Goal: Task Accomplishment & Management: Use online tool/utility

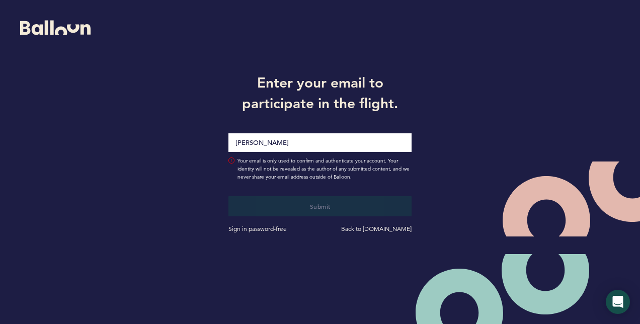
type input "[PERSON_NAME][EMAIL_ADDRESS][PERSON_NAME][DOMAIN_NAME]"
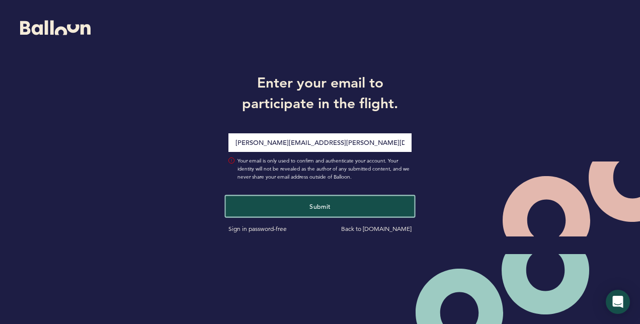
click at [313, 203] on span "Submit" at bounding box center [319, 206] width 21 height 8
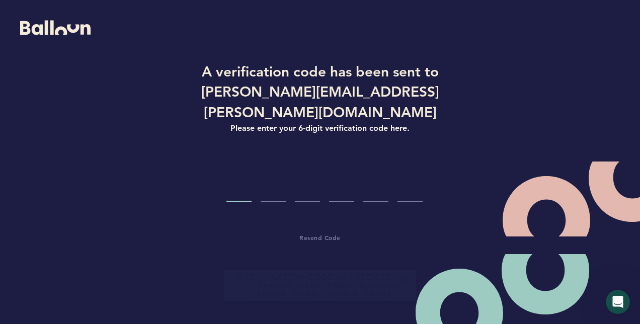
click at [247, 182] on input "Code digit 1" at bounding box center [238, 183] width 25 height 38
paste input "3"
type input "3"
type input "9"
type input "6"
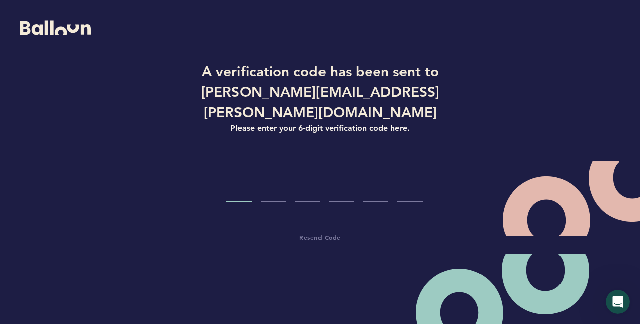
type input "8"
type input "3"
type input "9"
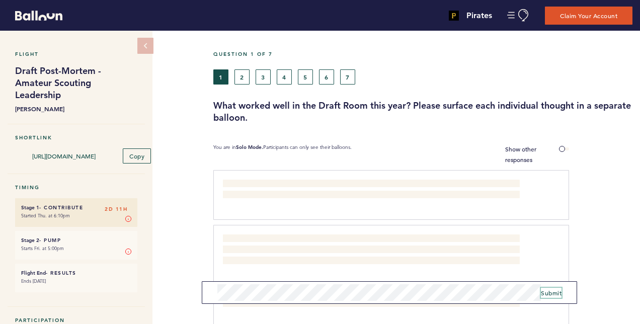
click at [555, 293] on span "Submit" at bounding box center [551, 293] width 21 height 8
click at [548, 290] on span "Submit" at bounding box center [551, 293] width 21 height 8
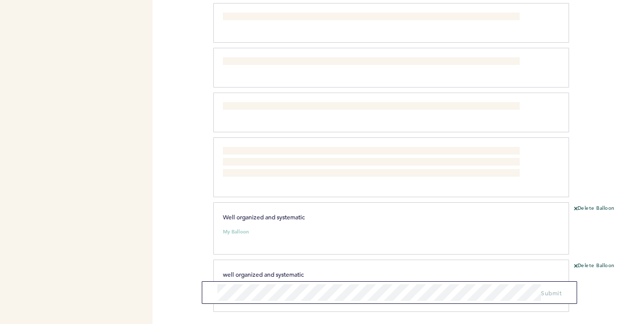
scroll to position [840, 0]
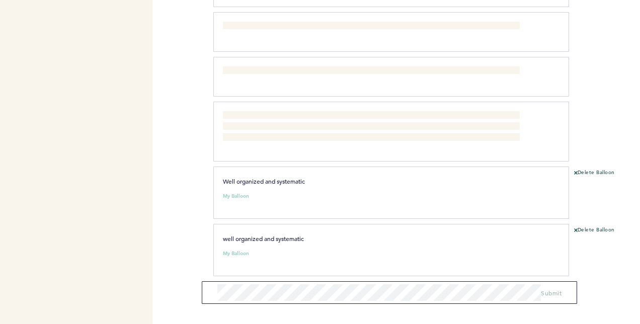
click at [573, 169] on div "Delete Balloon" at bounding box center [604, 196] width 71 height 55
click at [575, 171] on icon at bounding box center [576, 173] width 4 height 4
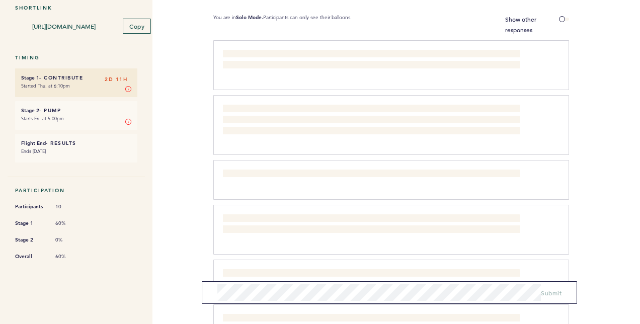
scroll to position [0, 0]
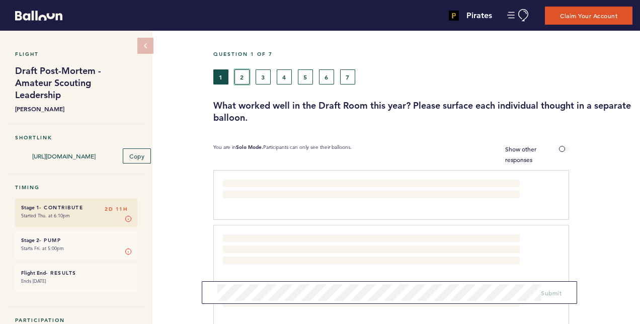
click at [241, 71] on button "2" at bounding box center [241, 76] width 15 height 15
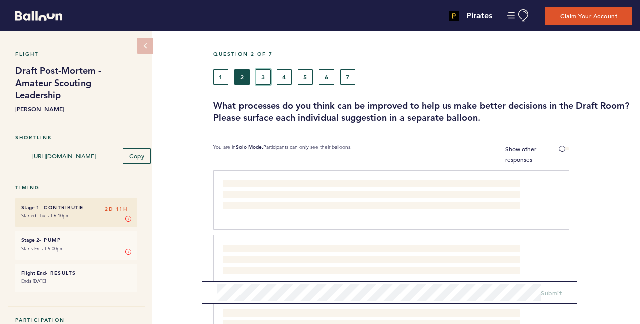
click at [268, 74] on button "3" at bounding box center [262, 76] width 15 height 15
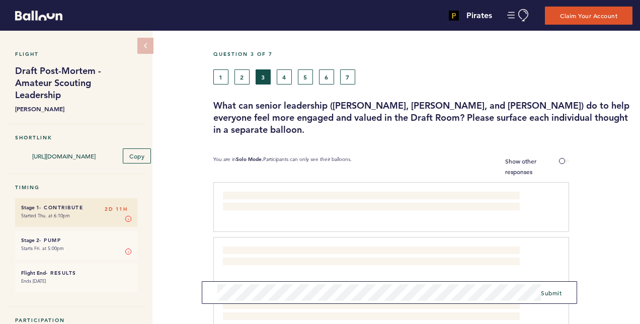
click at [563, 292] on form "Submit" at bounding box center [389, 292] width 375 height 23
click at [555, 295] on span "Submit" at bounding box center [551, 293] width 21 height 8
click at [290, 77] on button "4" at bounding box center [284, 76] width 15 height 15
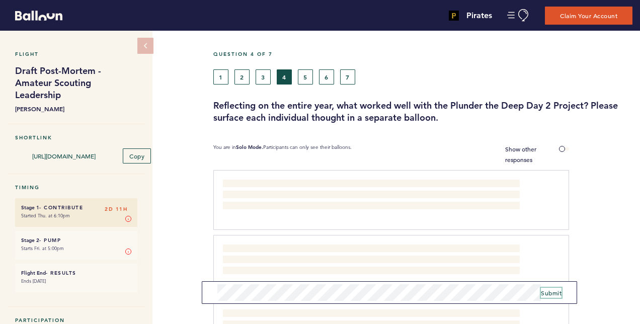
click at [547, 291] on span "Submit" at bounding box center [551, 293] width 21 height 8
click at [309, 73] on button "5" at bounding box center [305, 76] width 15 height 15
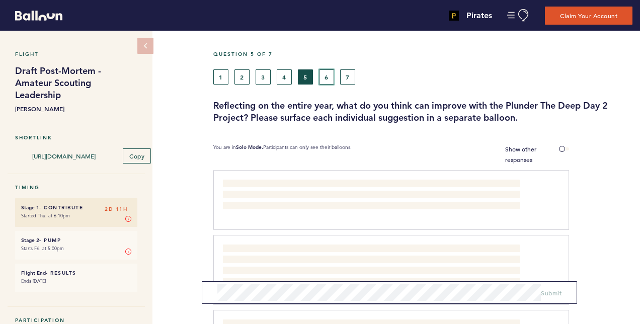
click at [329, 73] on button "6" at bounding box center [326, 76] width 15 height 15
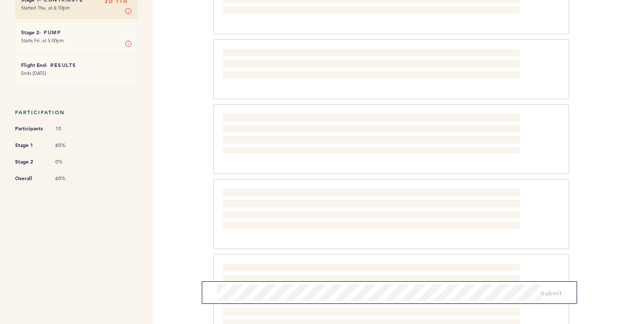
scroll to position [7, 0]
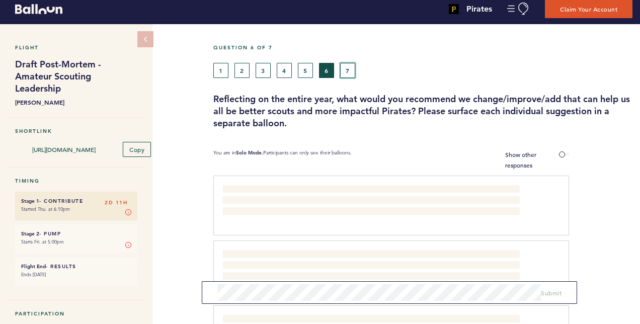
click at [353, 66] on button "7" at bounding box center [347, 70] width 15 height 15
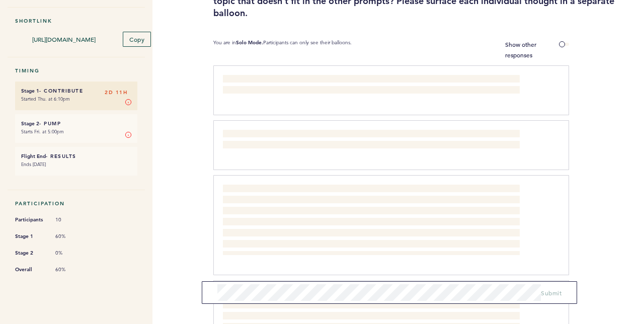
scroll to position [7, 0]
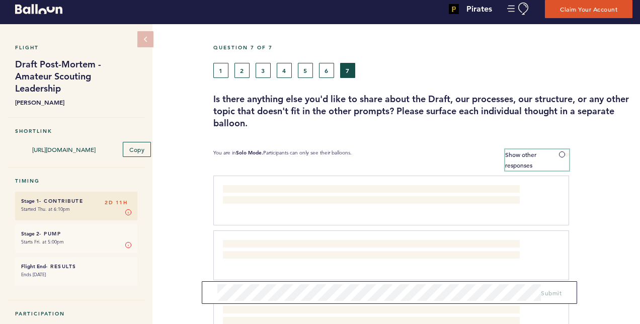
click at [529, 152] on span "Show other responses" at bounding box center [520, 159] width 31 height 19
click at [0, 0] on input "Show other responses" at bounding box center [0, 0] width 0 height 0
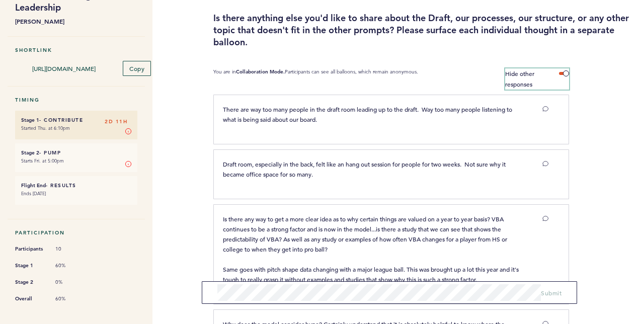
scroll to position [0, 0]
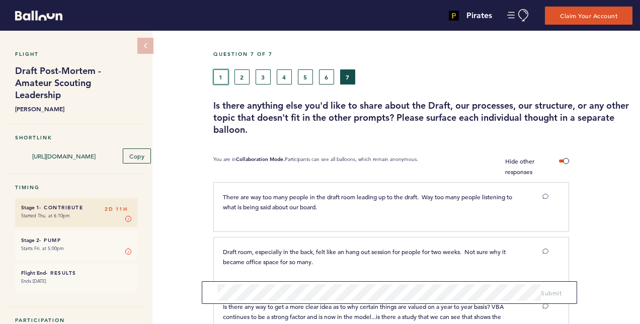
click at [222, 76] on button "1" at bounding box center [220, 76] width 15 height 15
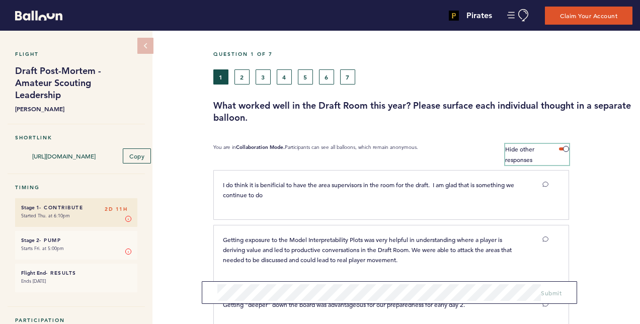
click at [565, 147] on span at bounding box center [564, 148] width 10 height 3
click at [0, 0] on input "Hide other responses" at bounding box center [0, 0] width 0 height 0
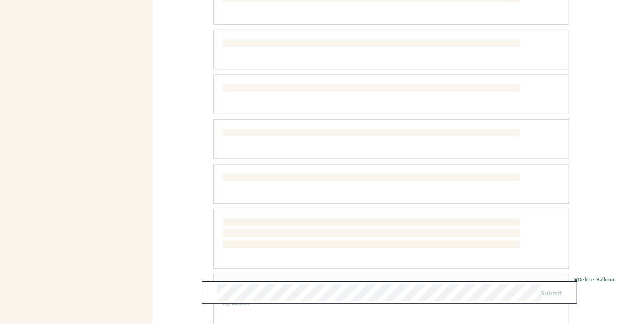
scroll to position [784, 0]
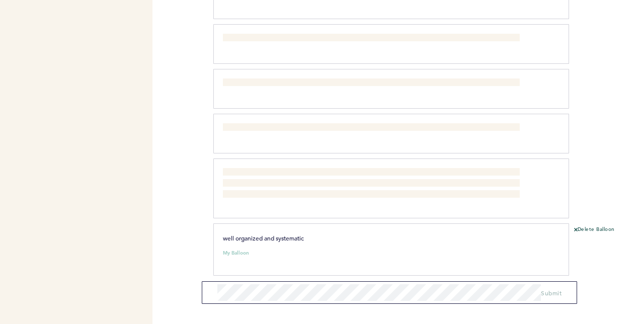
click at [360, 233] on p "well organized and systematic" at bounding box center [371, 238] width 297 height 10
click at [330, 233] on p "well organized and systematic" at bounding box center [371, 238] width 297 height 10
click at [324, 237] on div "well organized and systematic My Balloon clear submit" at bounding box center [385, 248] width 340 height 30
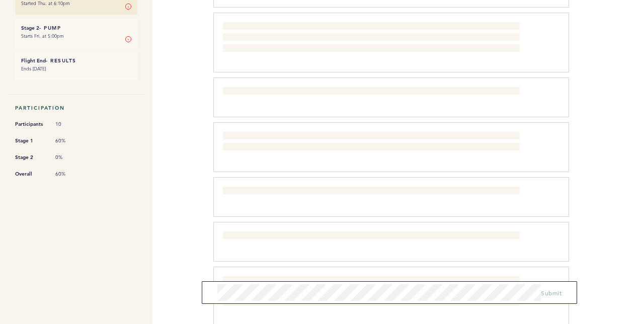
scroll to position [0, 0]
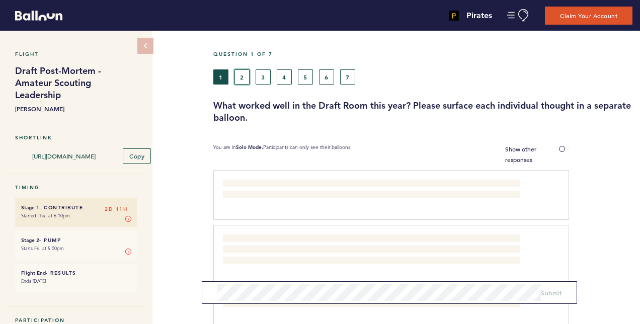
click at [242, 77] on button "2" at bounding box center [241, 76] width 15 height 15
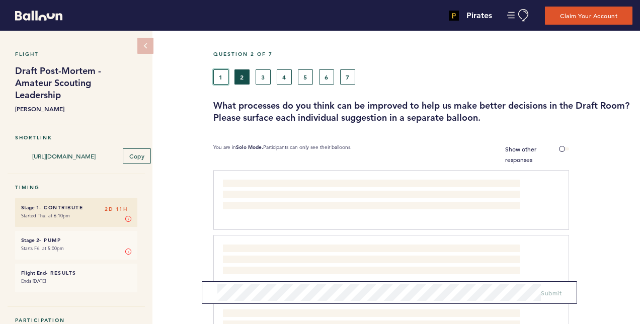
click at [225, 78] on button "1" at bounding box center [220, 76] width 15 height 15
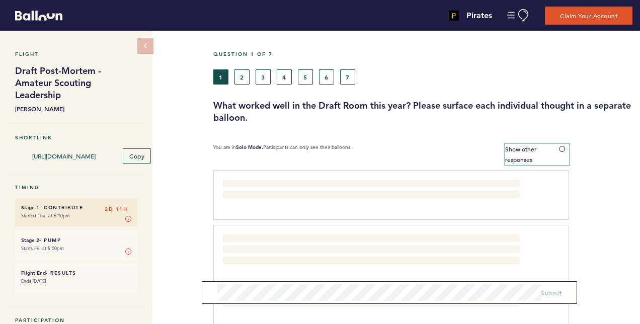
click at [560, 150] on span at bounding box center [564, 148] width 10 height 3
click at [0, 0] on input "Show other responses" at bounding box center [0, 0] width 0 height 0
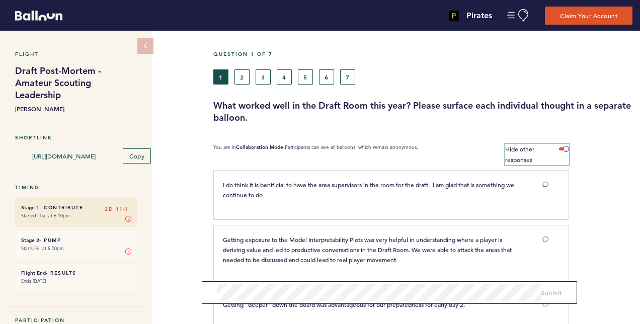
click at [565, 149] on span at bounding box center [564, 148] width 10 height 3
click at [0, 0] on input "Hide other responses" at bounding box center [0, 0] width 0 height 0
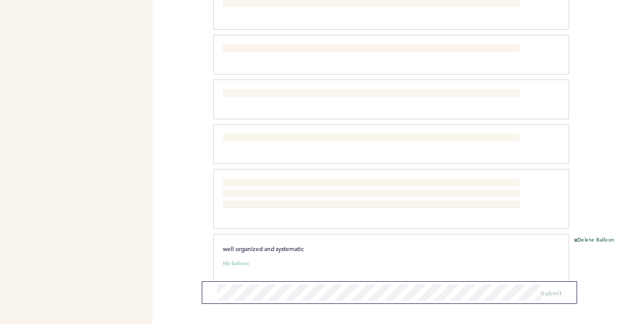
scroll to position [784, 0]
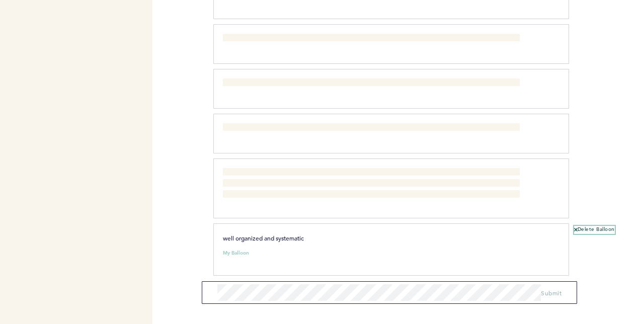
click at [576, 228] on icon at bounding box center [576, 230] width 4 height 4
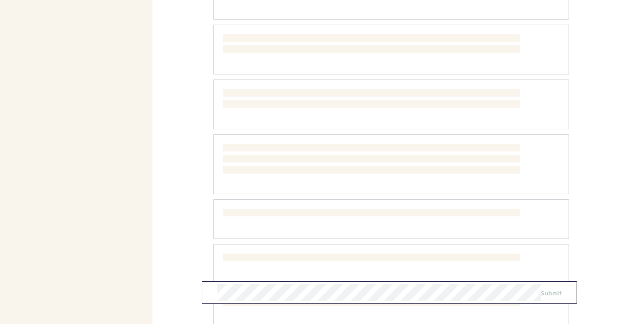
scroll to position [676, 0]
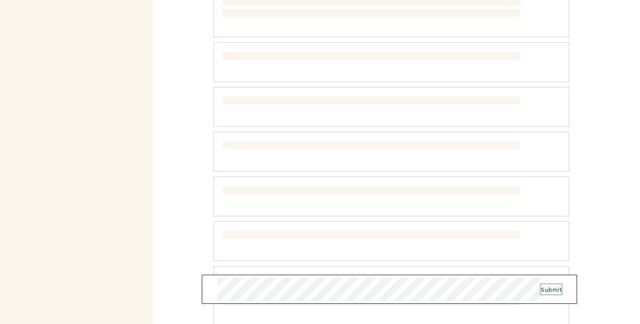
click at [545, 287] on span "Submit" at bounding box center [551, 289] width 21 height 8
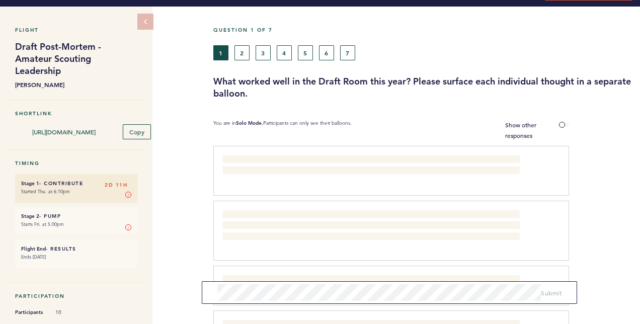
scroll to position [0, 0]
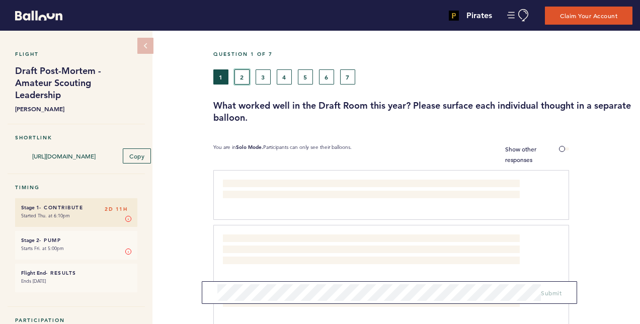
click at [238, 69] on button "2" at bounding box center [241, 76] width 15 height 15
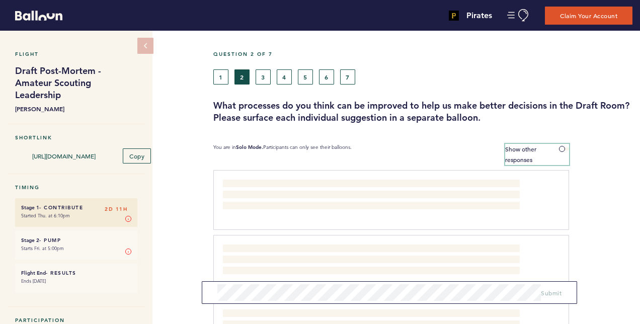
click at [565, 148] on span at bounding box center [564, 148] width 10 height 3
click at [0, 0] on input "Show other responses" at bounding box center [0, 0] width 0 height 0
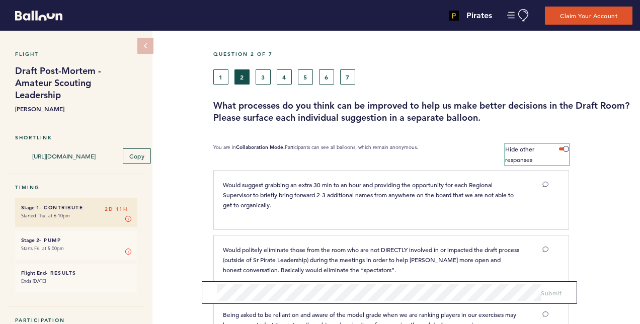
click at [563, 147] on span at bounding box center [564, 148] width 10 height 3
click at [0, 0] on input "Hide other responses" at bounding box center [0, 0] width 0 height 0
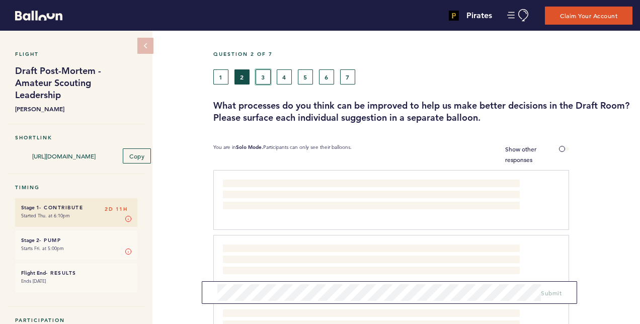
click at [261, 75] on button "3" at bounding box center [262, 76] width 15 height 15
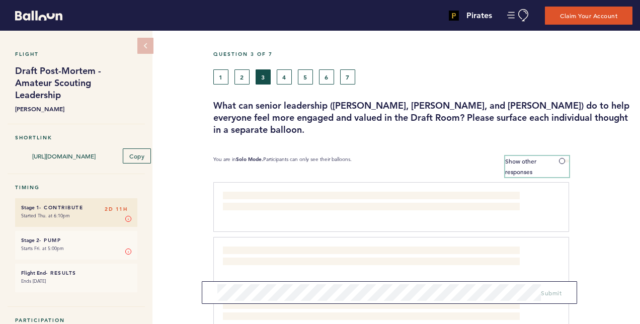
click at [564, 160] on span at bounding box center [564, 160] width 10 height 3
click at [0, 0] on input "Show other responses" at bounding box center [0, 0] width 0 height 0
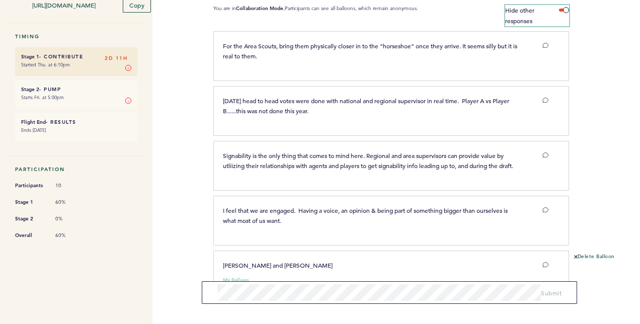
scroll to position [182, 0]
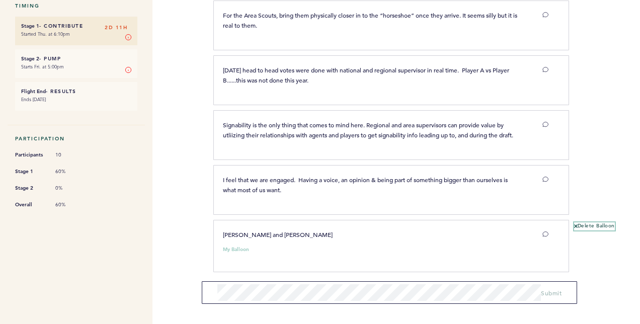
click at [577, 224] on icon at bounding box center [576, 226] width 4 height 4
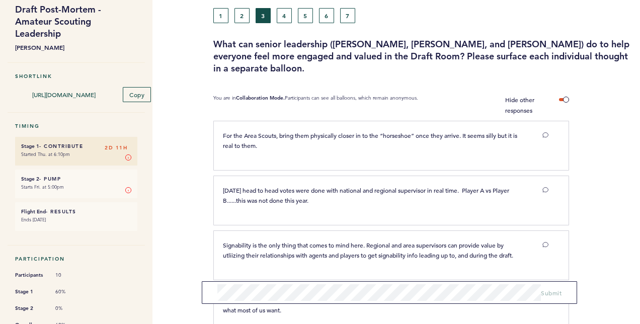
scroll to position [0, 0]
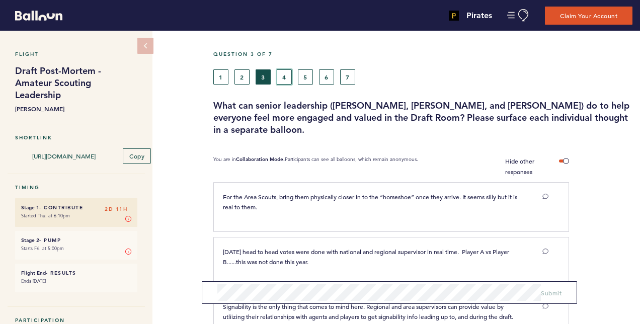
click at [281, 79] on button "4" at bounding box center [284, 76] width 15 height 15
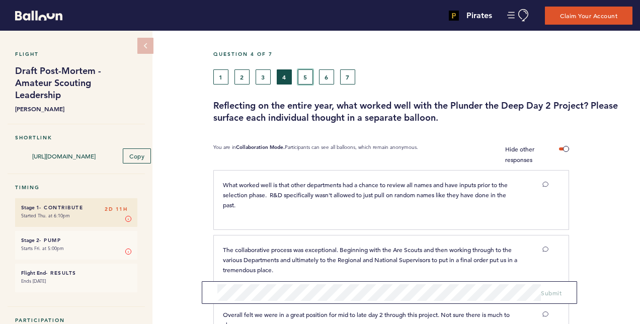
click at [303, 74] on button "5" at bounding box center [305, 76] width 15 height 15
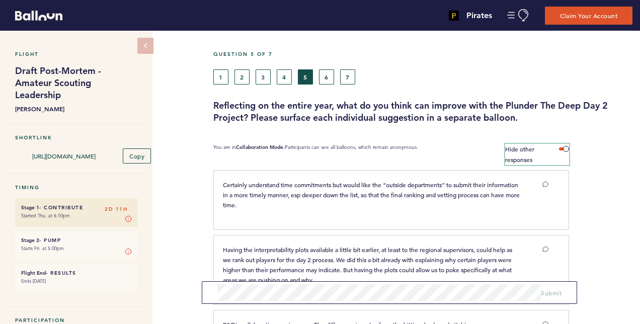
click at [564, 147] on span at bounding box center [564, 148] width 10 height 3
click at [0, 0] on input "Hide other responses" at bounding box center [0, 0] width 0 height 0
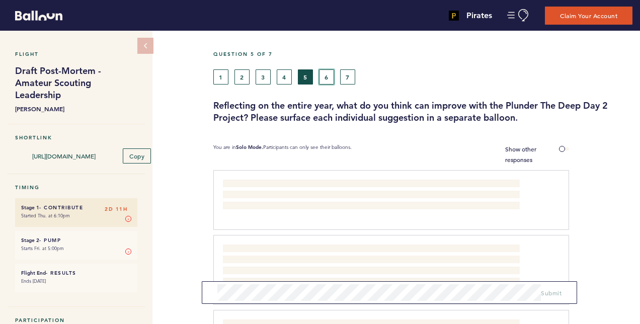
click at [331, 71] on button "6" at bounding box center [326, 76] width 15 height 15
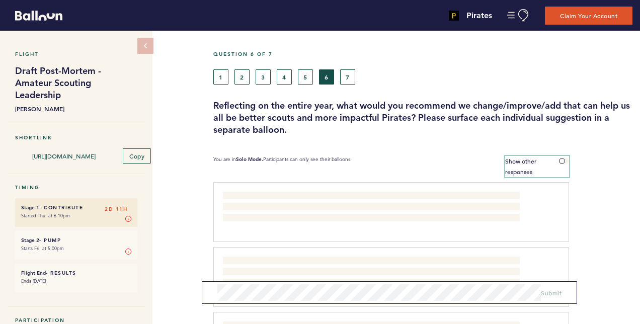
click at [564, 158] on label "Show other responses" at bounding box center [536, 166] width 63 height 21
click at [0, 0] on input "Show other responses" at bounding box center [0, 0] width 0 height 0
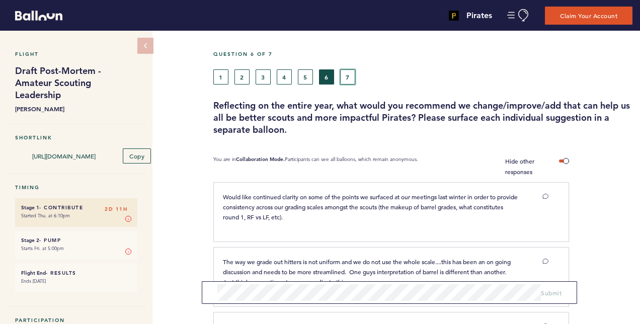
click at [350, 78] on button "7" at bounding box center [347, 76] width 15 height 15
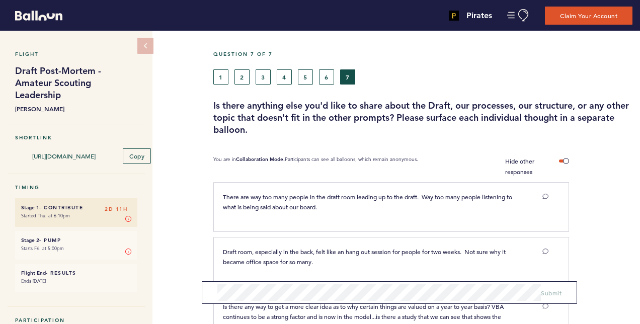
click at [568, 157] on section "You are in Collaboration Mode. Participants can see all balloons, which remain …" at bounding box center [426, 166] width 427 height 21
click at [566, 159] on span at bounding box center [564, 160] width 10 height 3
click at [0, 0] on input "Hide other responses" at bounding box center [0, 0] width 0 height 0
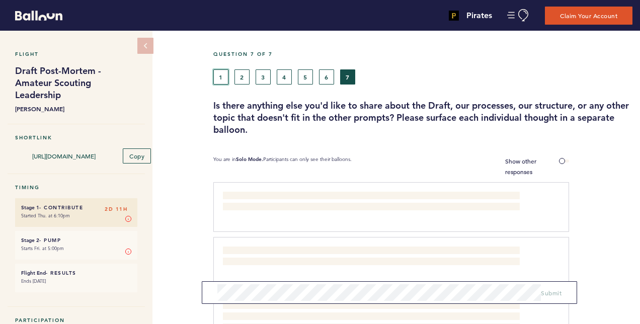
click at [225, 77] on button "1" at bounding box center [220, 76] width 15 height 15
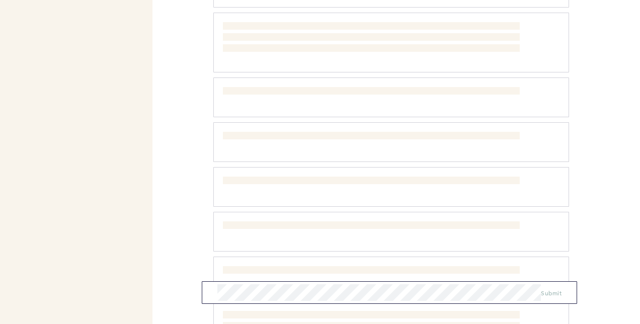
scroll to position [794, 0]
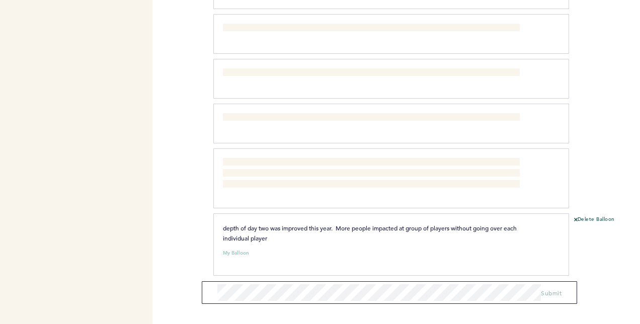
click at [403, 224] on span "depth of day two was improved this year. More people impacted at group of playe…" at bounding box center [370, 233] width 295 height 18
click at [405, 224] on span "depth of day two was improved this year. More people impacted at group of playe…" at bounding box center [370, 233] width 295 height 18
drag, startPoint x: 405, startPoint y: 222, endPoint x: 512, endPoint y: 236, distance: 108.0
click at [512, 236] on div "depth of day two was improved this year. More people impacted at group of playe…" at bounding box center [385, 243] width 340 height 40
drag, startPoint x: 512, startPoint y: 236, endPoint x: 521, endPoint y: 230, distance: 10.5
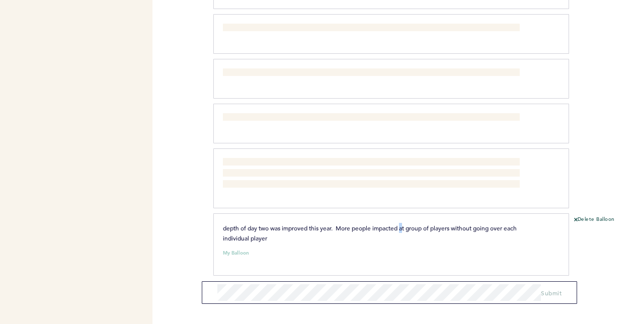
click at [521, 230] on div "depth of day two was improved this year. More people impacted at group of playe…" at bounding box center [371, 233] width 312 height 20
click at [239, 250] on small "My Balloon" at bounding box center [236, 252] width 26 height 5
click at [530, 223] on div at bounding box center [541, 233] width 28 height 20
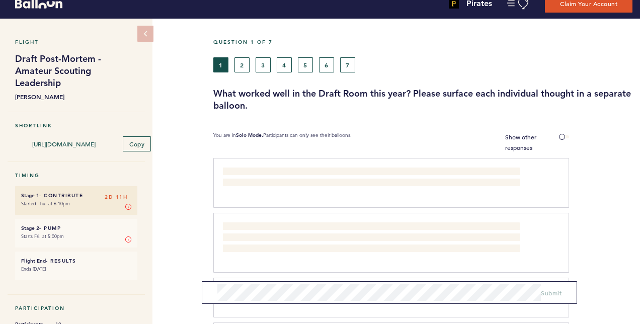
scroll to position [0, 0]
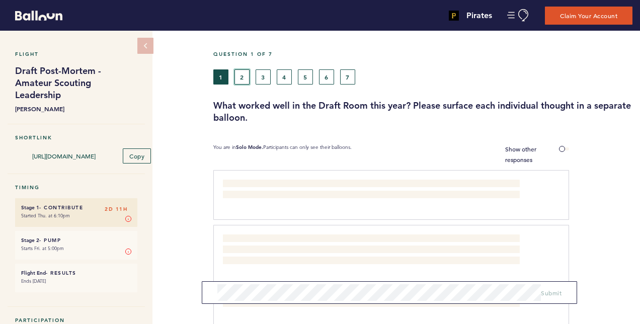
click at [245, 77] on button "2" at bounding box center [241, 76] width 15 height 15
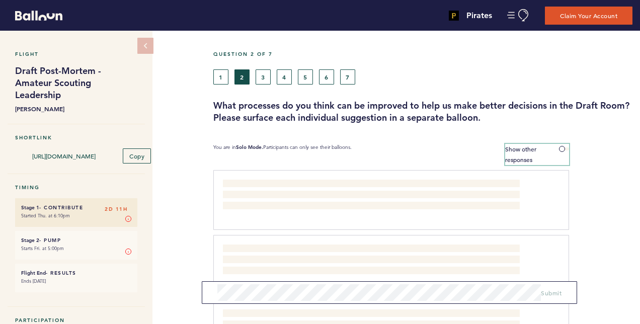
click at [562, 147] on span at bounding box center [564, 148] width 10 height 3
click at [0, 0] on input "Show other responses" at bounding box center [0, 0] width 0 height 0
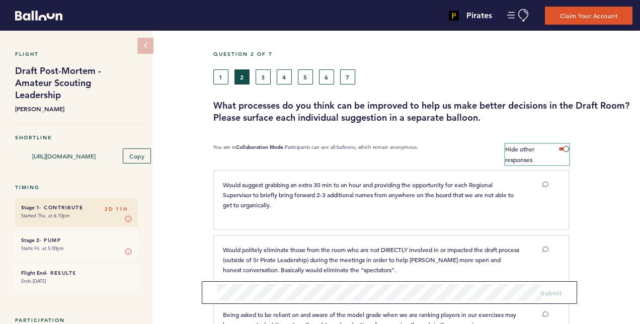
click at [566, 149] on span at bounding box center [564, 148] width 10 height 3
click at [0, 0] on input "Hide other responses" at bounding box center [0, 0] width 0 height 0
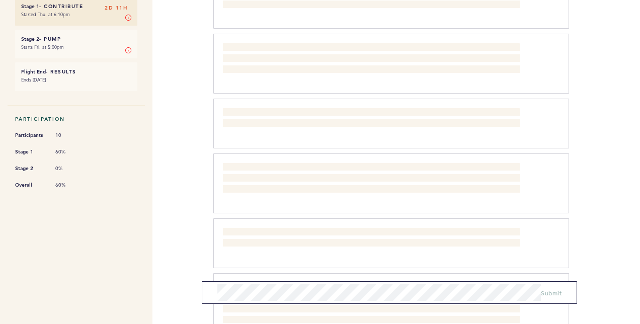
scroll to position [302, 0]
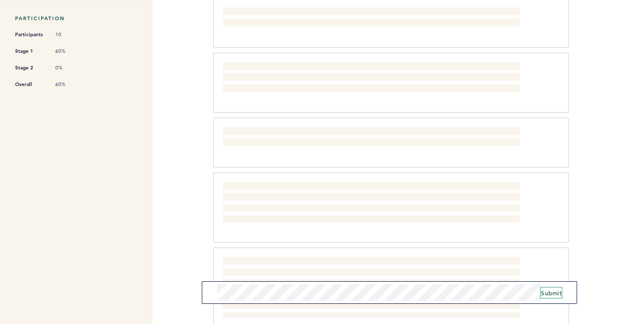
click at [551, 296] on span "Submit" at bounding box center [551, 293] width 21 height 8
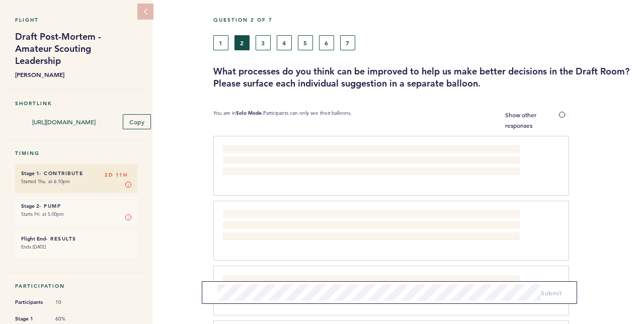
scroll to position [50, 0]
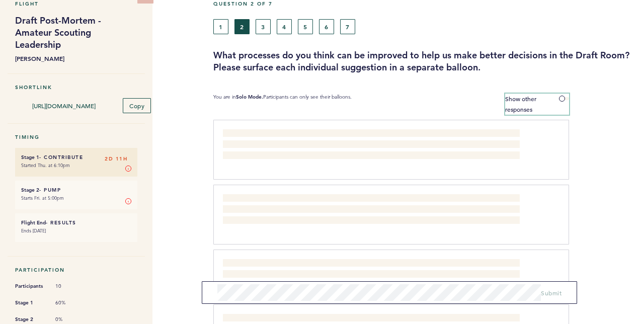
click at [559, 97] on span at bounding box center [564, 98] width 10 height 3
click at [0, 0] on input "Show other responses" at bounding box center [0, 0] width 0 height 0
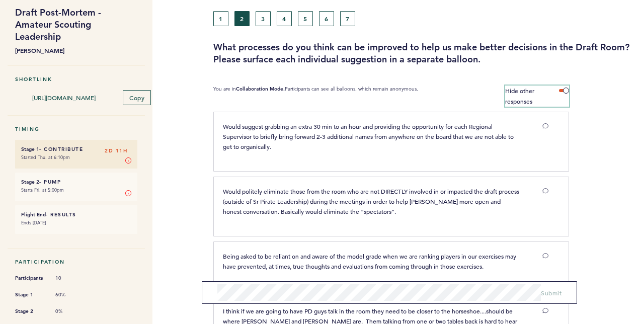
scroll to position [0, 0]
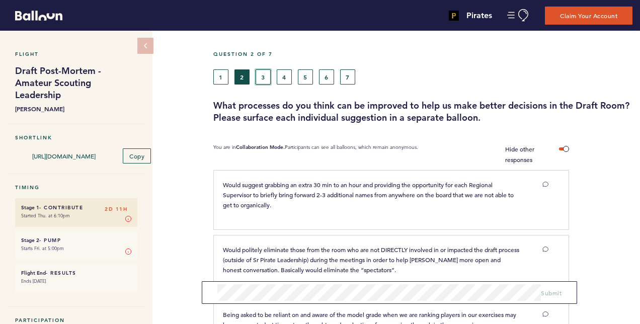
click at [267, 74] on button "3" at bounding box center [262, 76] width 15 height 15
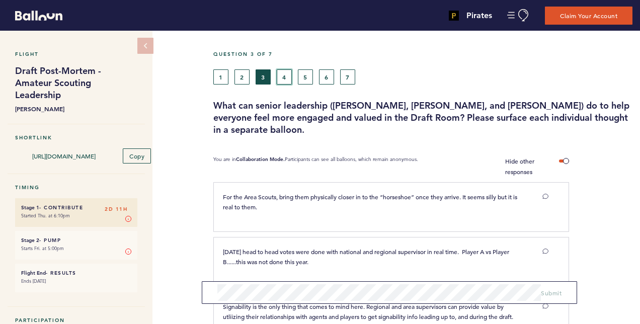
click at [289, 79] on button "4" at bounding box center [284, 76] width 15 height 15
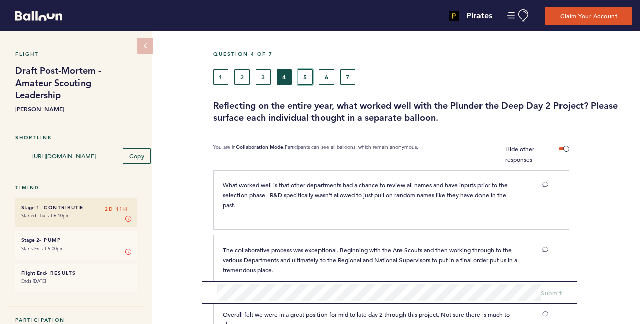
click at [310, 76] on button "5" at bounding box center [305, 76] width 15 height 15
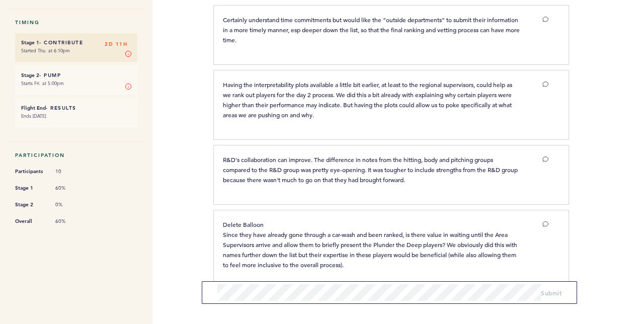
scroll to position [193, 0]
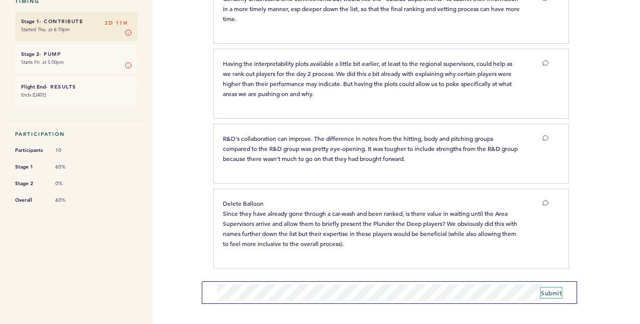
click at [545, 291] on span "Submit" at bounding box center [551, 293] width 21 height 8
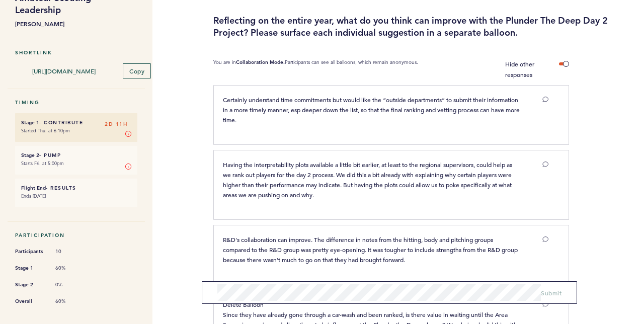
scroll to position [0, 0]
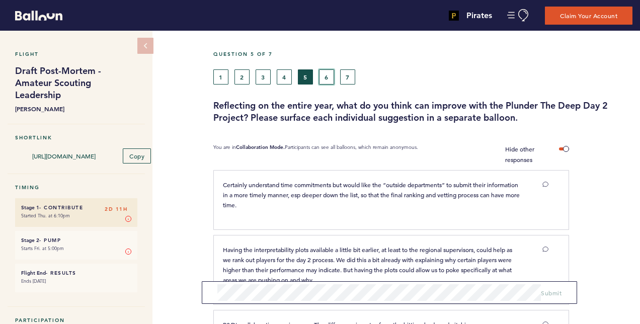
click at [328, 79] on button "6" at bounding box center [326, 76] width 15 height 15
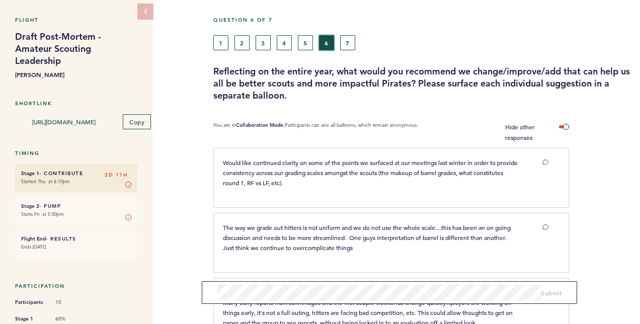
scroll to position [50, 0]
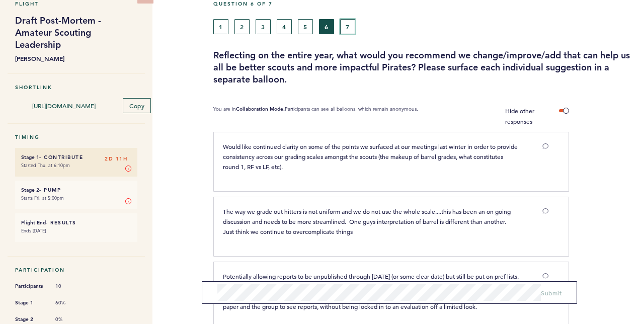
click at [351, 28] on button "7" at bounding box center [347, 26] width 15 height 15
